Goal: Task Accomplishment & Management: Manage account settings

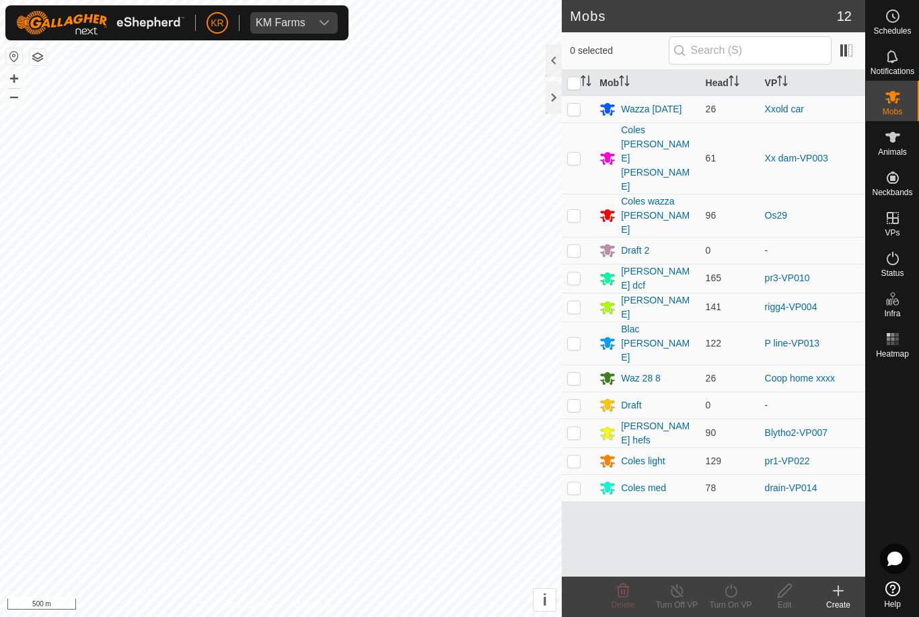
click at [578, 373] on p-checkbox at bounding box center [573, 378] width 13 height 11
checkbox input "true"
click at [662, 370] on div "Waz 28 8" at bounding box center [647, 378] width 95 height 16
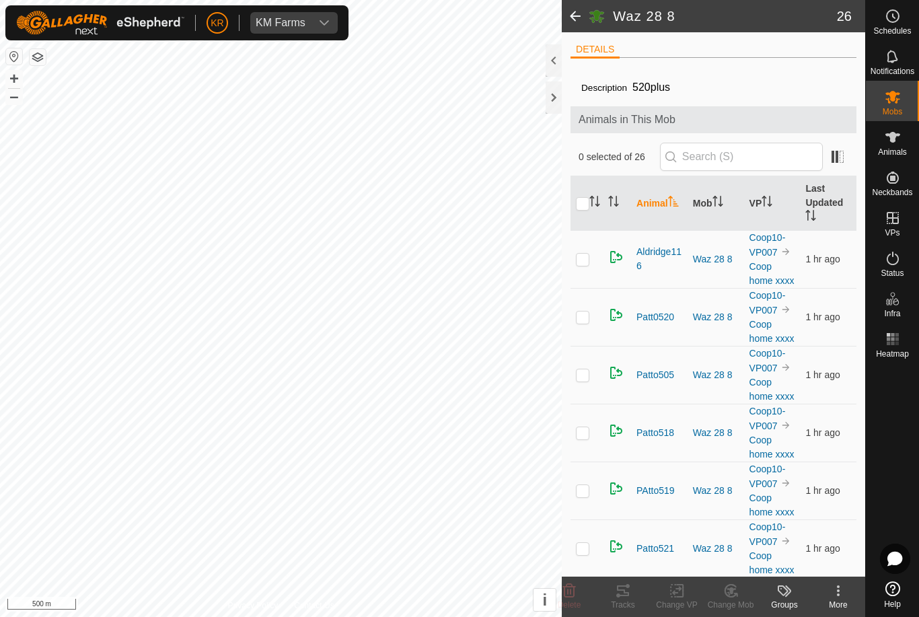
click at [584, 201] on input "checkbox" at bounding box center [582, 203] width 13 height 13
checkbox input "true"
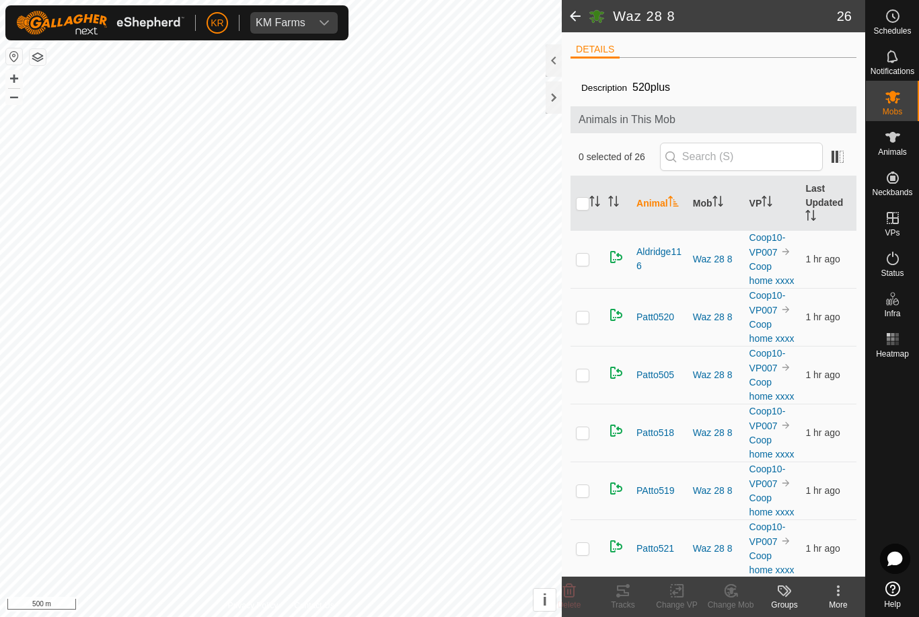
checkbox input "true"
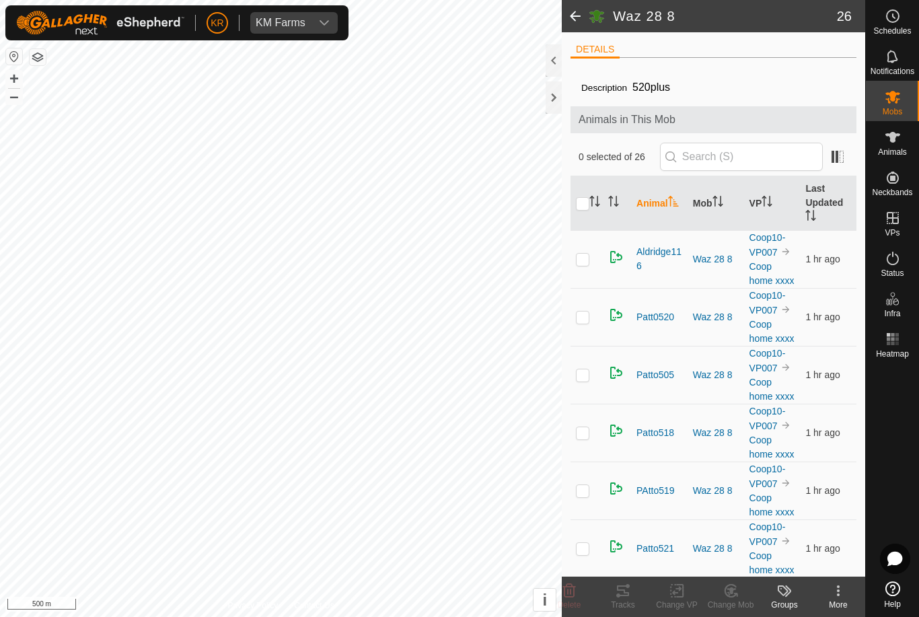
checkbox input "true"
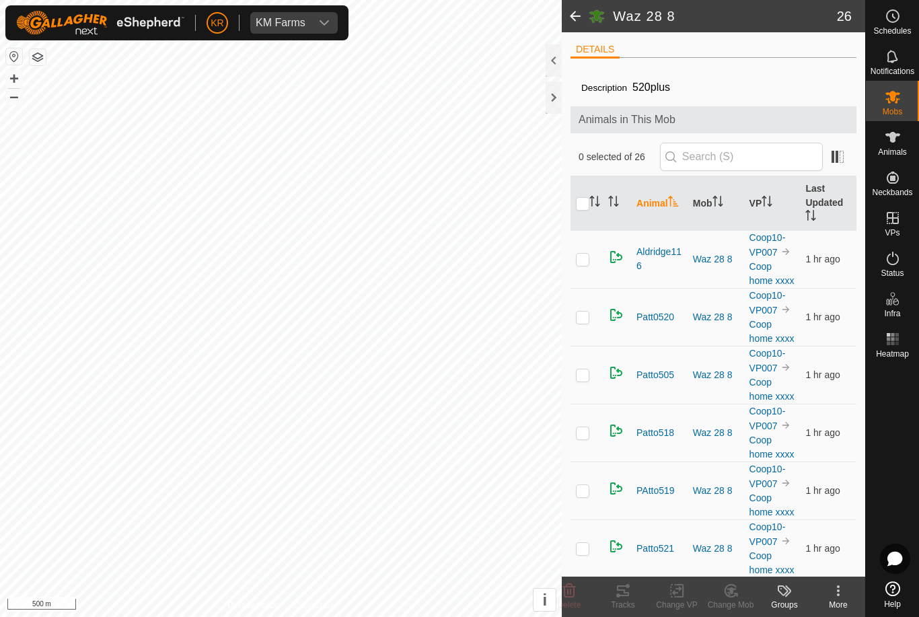
checkbox input "true"
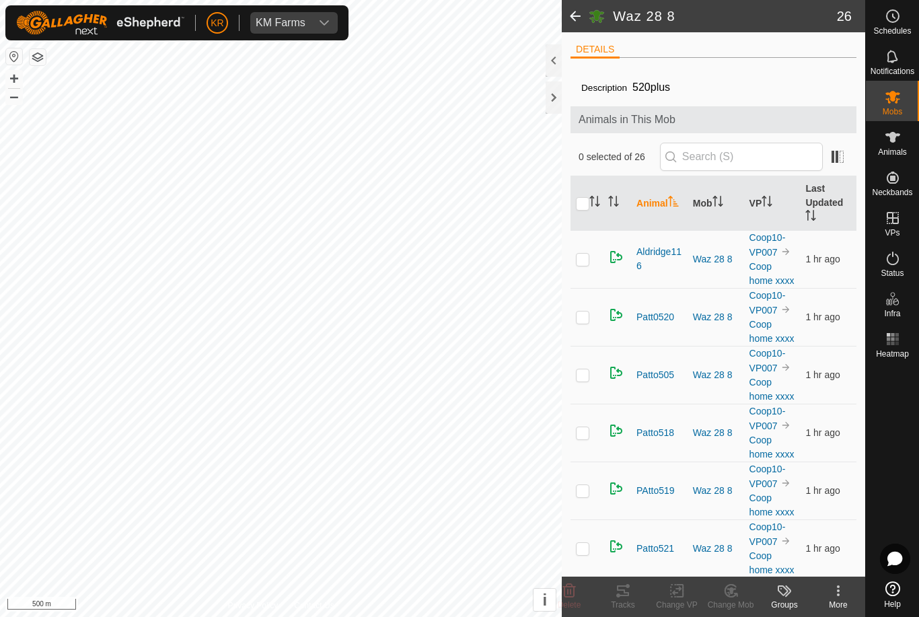
checkbox input "true"
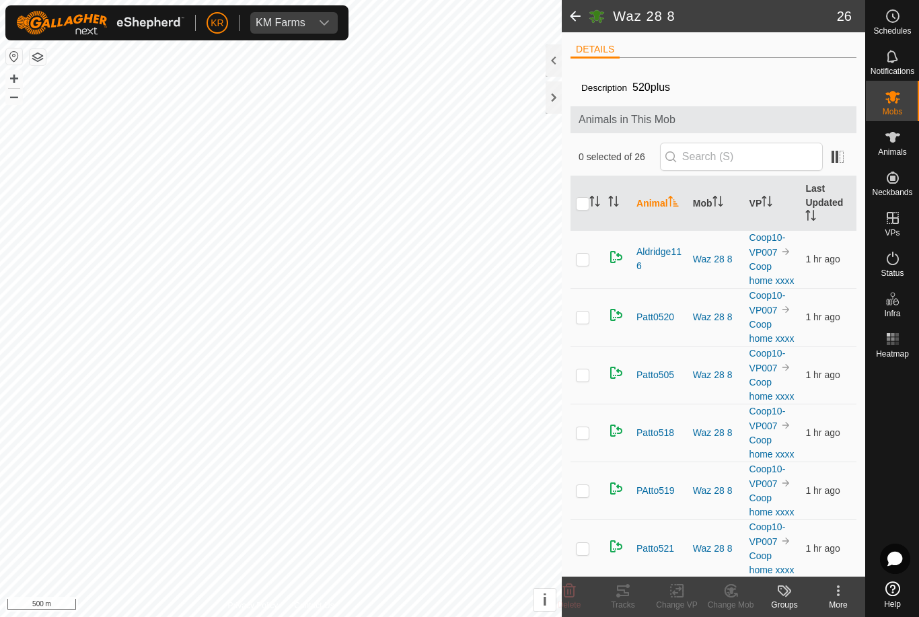
checkbox input "true"
click at [564, 591] on icon at bounding box center [569, 590] width 13 height 13
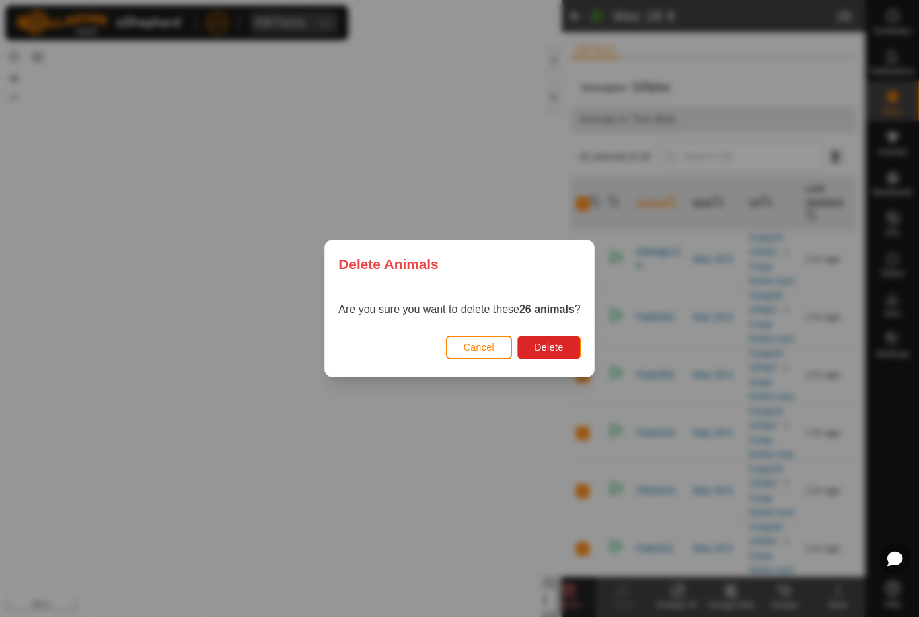
click at [548, 344] on span "Delete" at bounding box center [548, 347] width 29 height 11
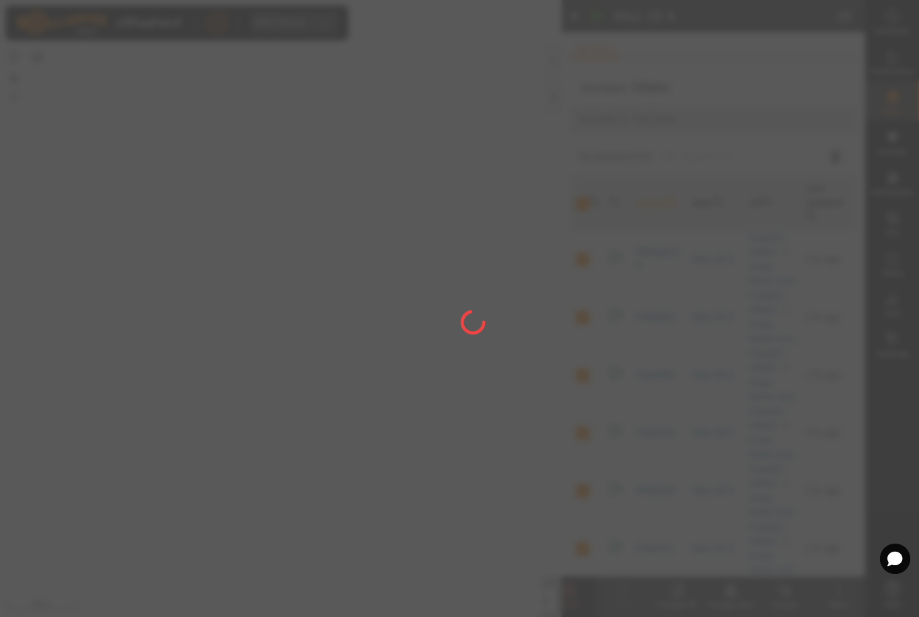
checkbox input "false"
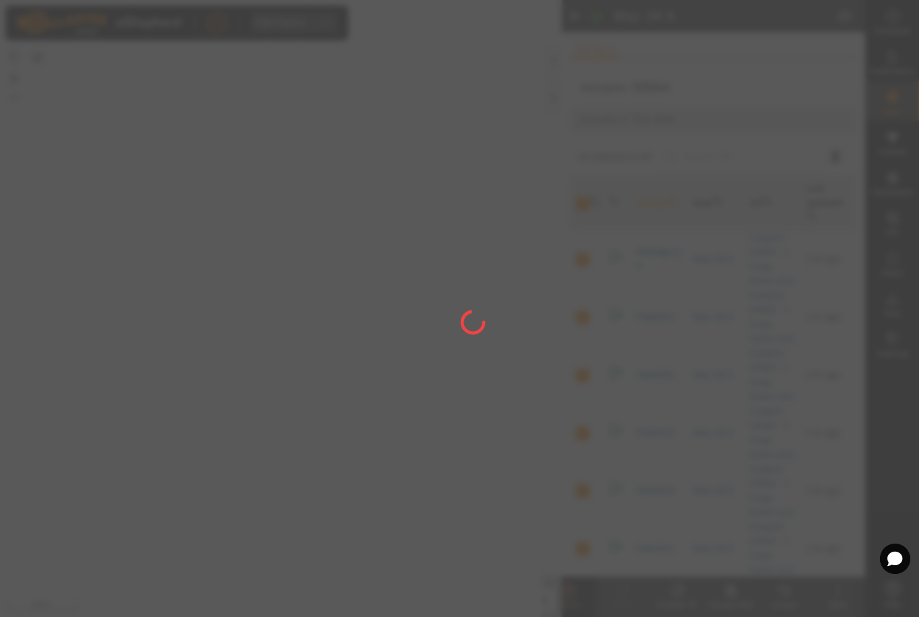
checkbox input "false"
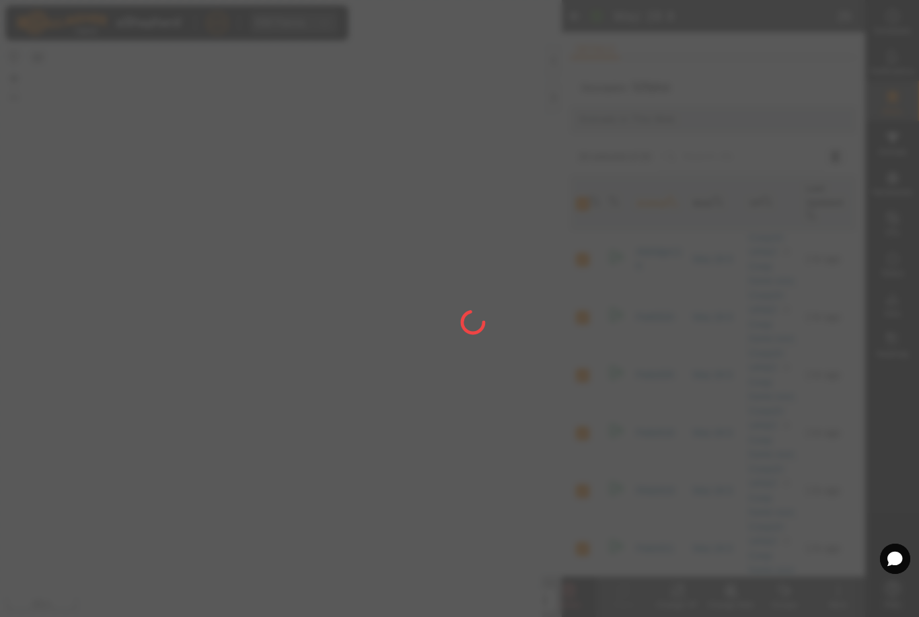
checkbox input "false"
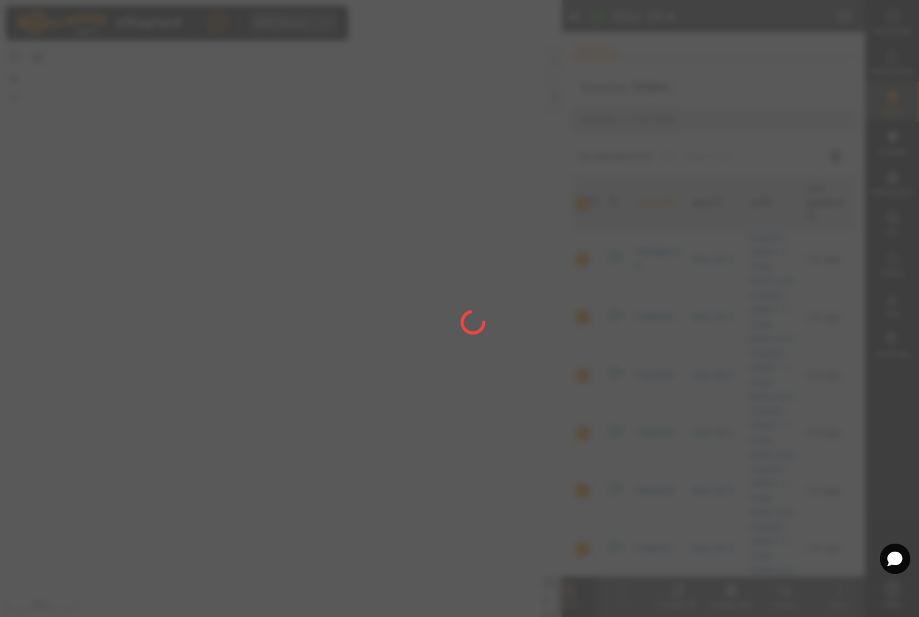
checkbox input "false"
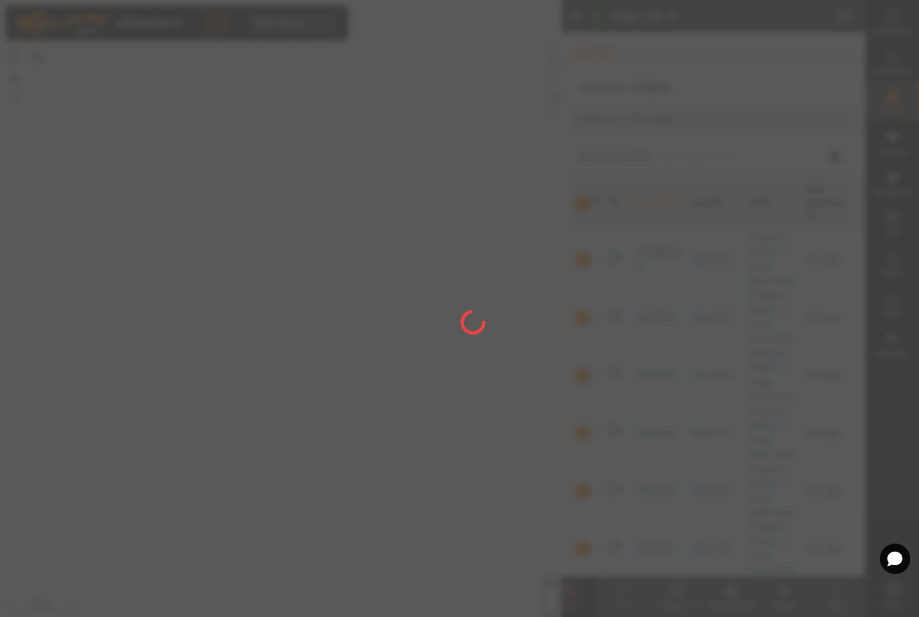
checkbox input "false"
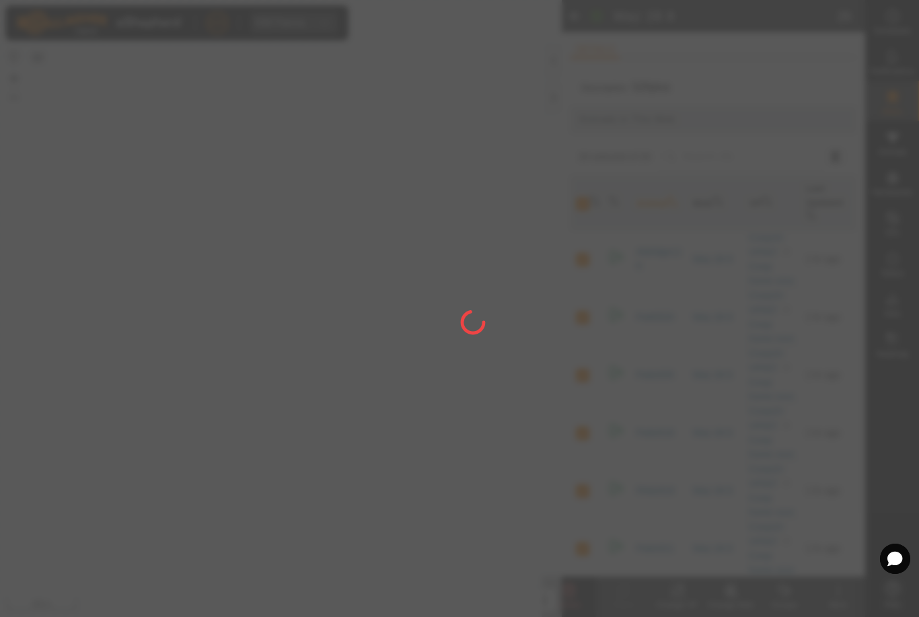
checkbox input "false"
